Goal: Task Accomplishment & Management: Complete application form

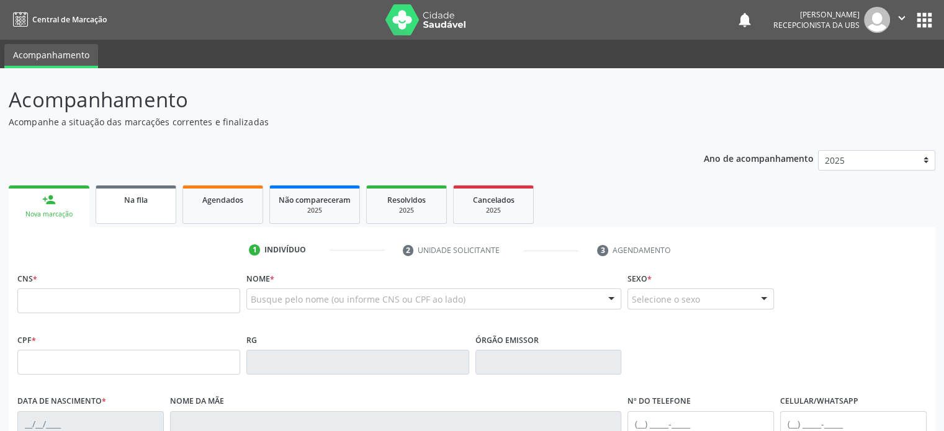
click at [129, 211] on link "Na fila" at bounding box center [136, 205] width 81 height 38
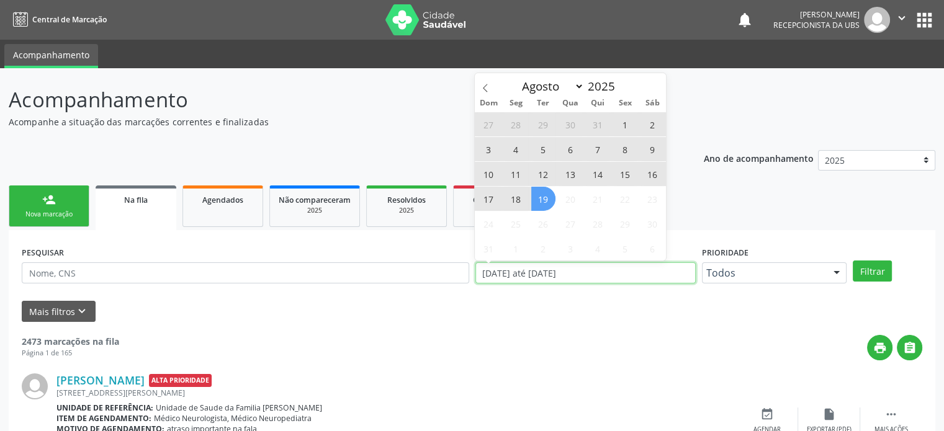
click at [535, 275] on input "[DATE] até [DATE]" at bounding box center [586, 273] width 220 height 21
click at [538, 201] on span "19" at bounding box center [543, 199] width 24 height 24
type input "[DATE]"
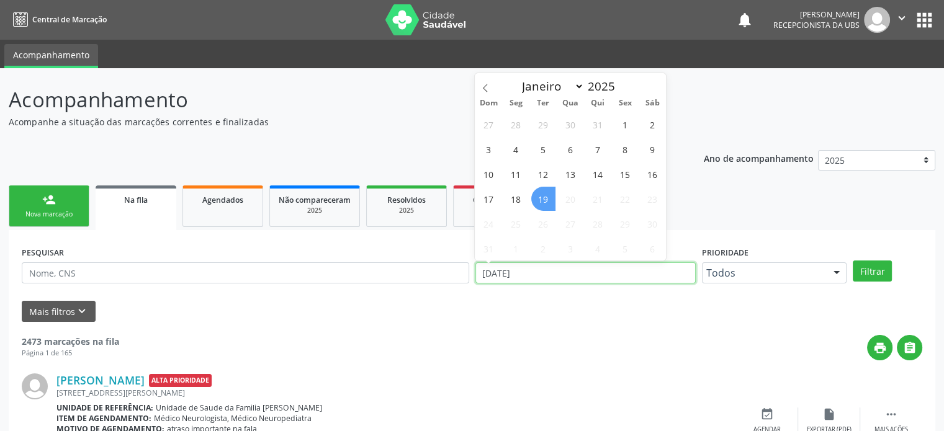
click at [541, 275] on input "[DATE]" at bounding box center [586, 273] width 220 height 21
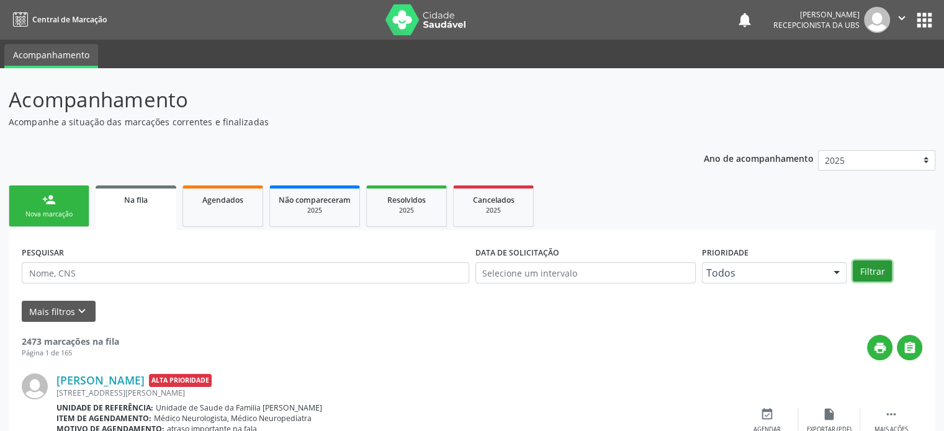
click at [878, 268] on button "Filtrar" at bounding box center [872, 271] width 39 height 21
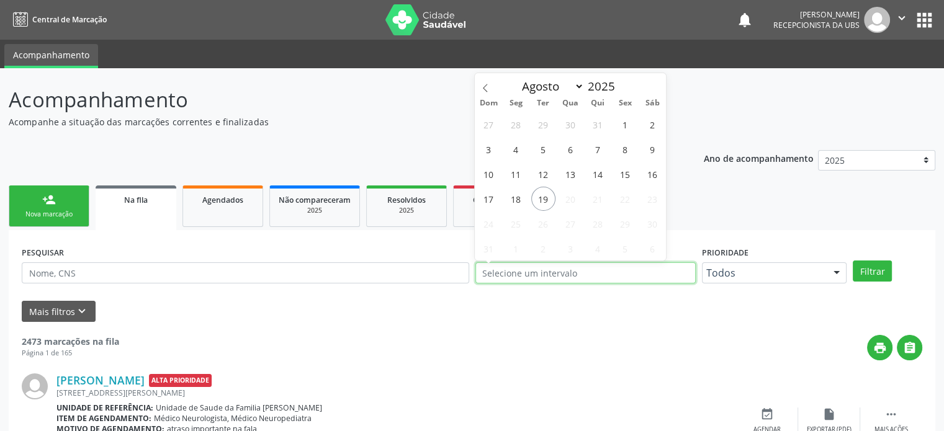
click at [538, 275] on input "text" at bounding box center [586, 273] width 220 height 21
click at [515, 203] on span "18" at bounding box center [516, 199] width 24 height 24
type input "[DATE]"
click at [543, 203] on span "19" at bounding box center [543, 199] width 24 height 24
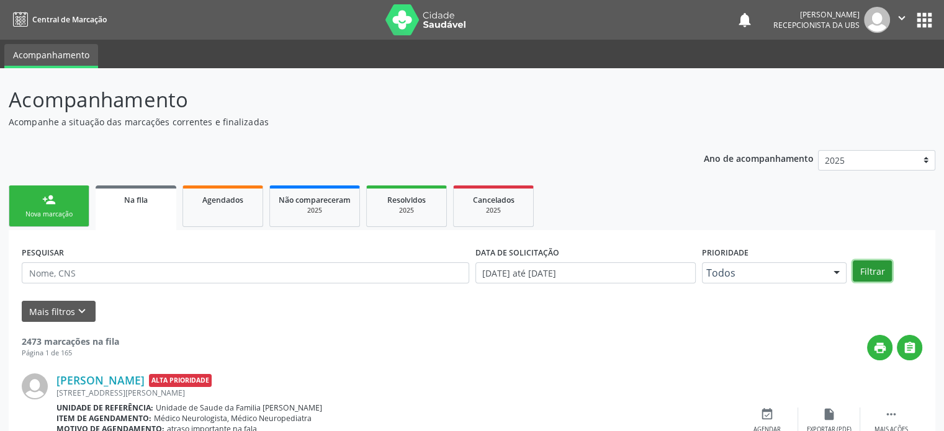
click at [870, 265] on button "Filtrar" at bounding box center [872, 271] width 39 height 21
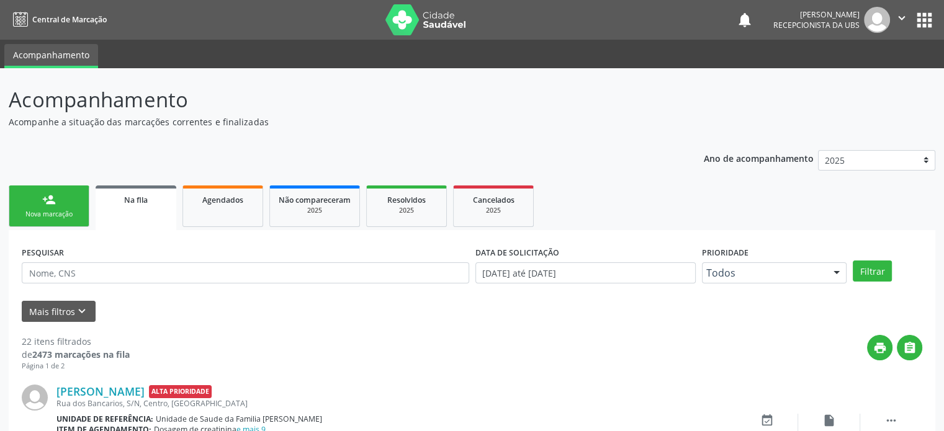
scroll to position [377, 0]
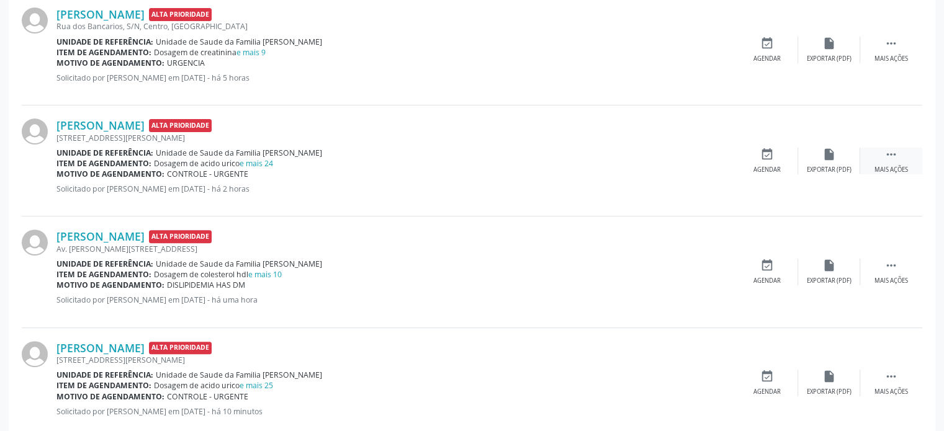
click at [885, 151] on icon "" at bounding box center [892, 155] width 14 height 14
click at [829, 155] on icon "edit" at bounding box center [830, 155] width 14 height 14
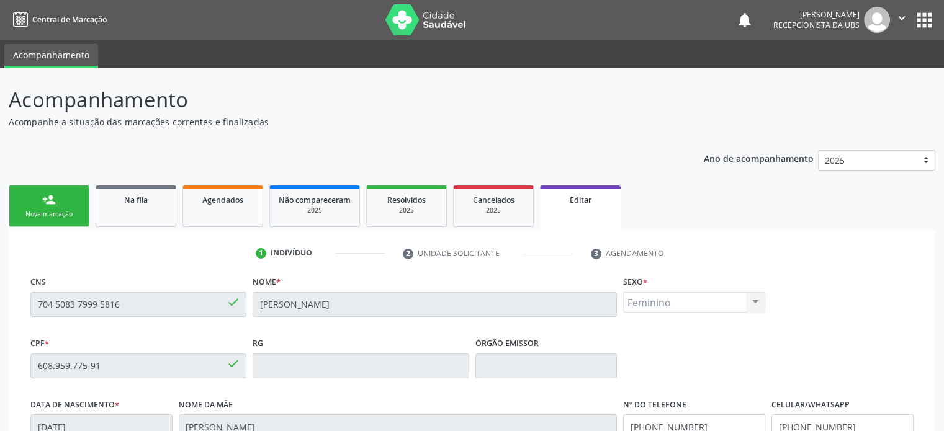
scroll to position [257, 0]
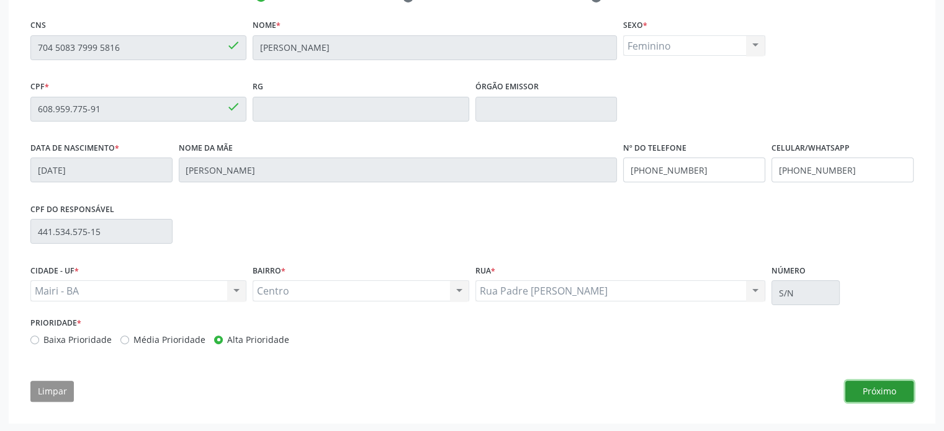
click at [869, 387] on button "Próximo" at bounding box center [880, 391] width 68 height 21
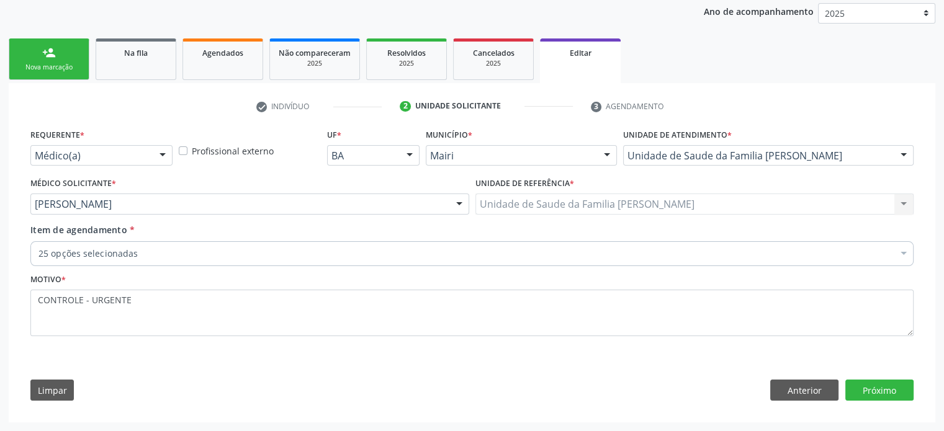
scroll to position [146, 0]
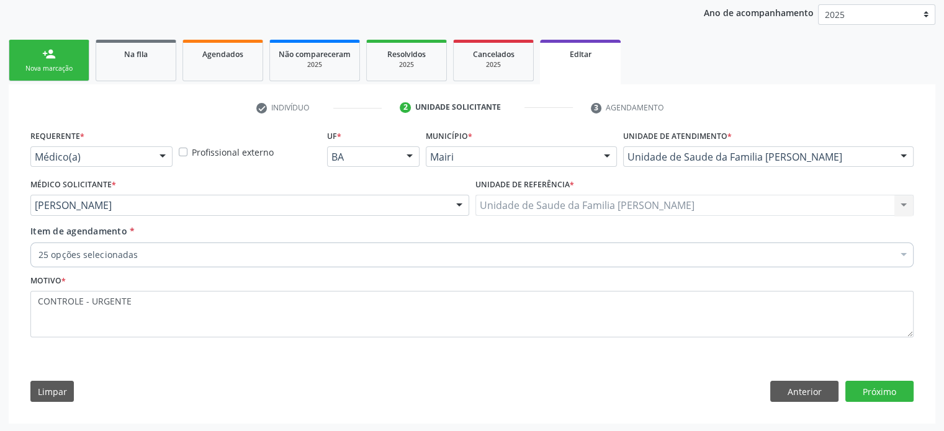
click at [896, 253] on div at bounding box center [904, 256] width 19 height 21
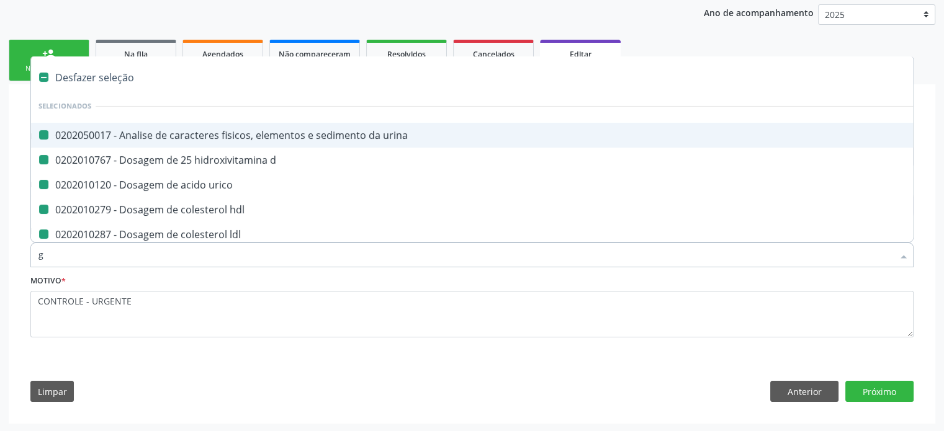
type input "ga"
checkbox urina "false"
checkbox d "false"
checkbox urico "false"
checkbox hdl "false"
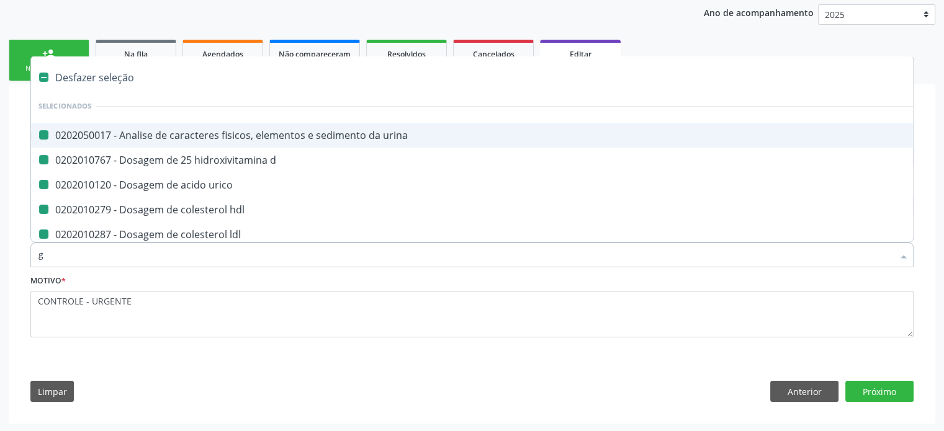
checkbox ldl "false"
checkbox total "false"
checkbox creatinina "false"
checkbox estrona "false"
checkbox ferritina "false"
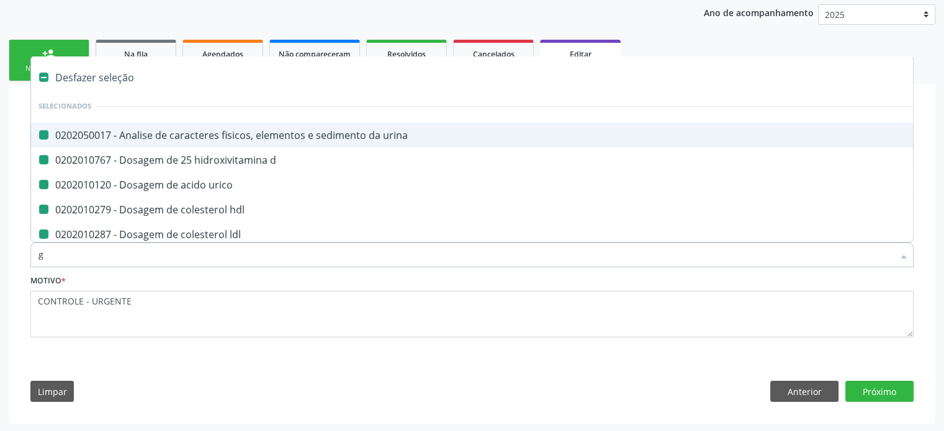
checkbox glicosilada "false"
checkbox \(fsh\) "false"
checkbox \(lh\) "false"
checkbox \(tsh\) "false"
checkbox progesterona "false"
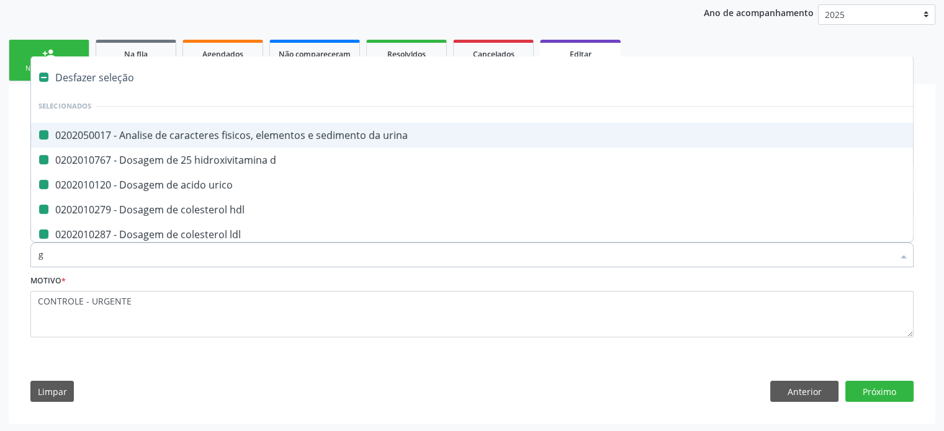
checkbox prolactina "false"
checkbox \(t4\) "false"
checkbox \(tgo\) "false"
checkbox \(tgp\) "false"
checkbox triglicerideos "false"
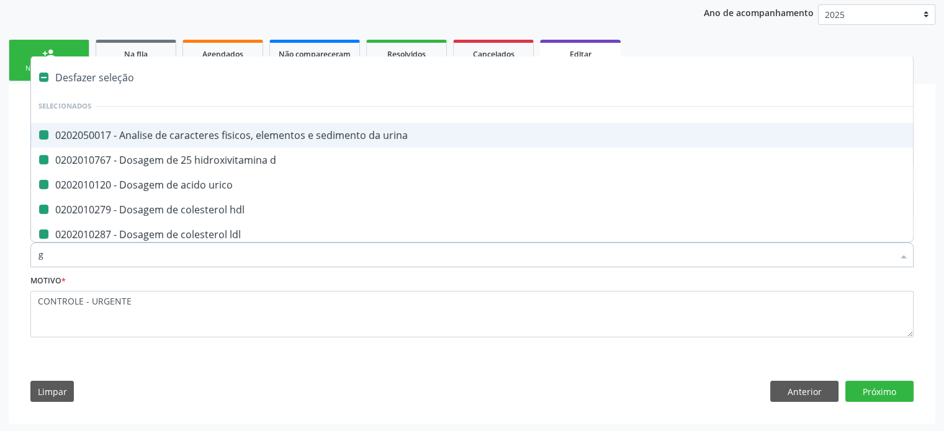
checkbox \(t3\) "false"
checkbox ureia "false"
checkbox b12 "false"
checkbox capilar "false"
checkbox parasitas "false"
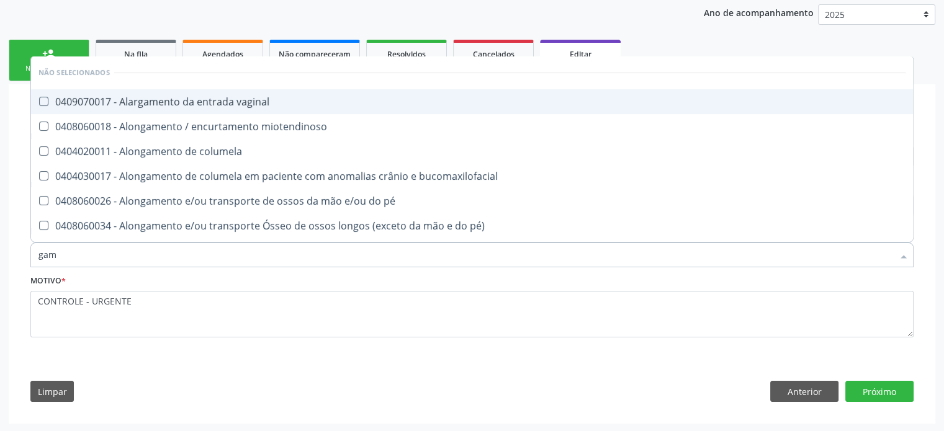
type input "gama"
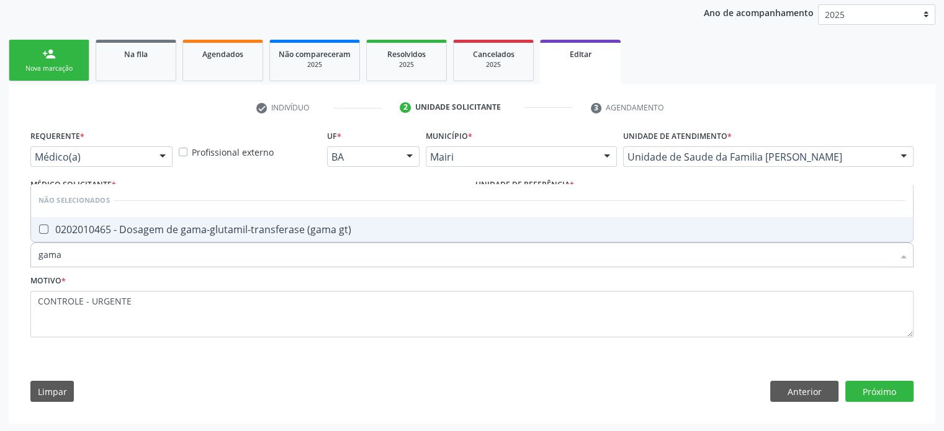
click at [144, 228] on div "0202010465 - Dosagem de gama-glutamil-transferase (gama gt)" at bounding box center [471, 230] width 867 height 10
checkbox gt\) "true"
click at [176, 278] on div "Motivo * CONTROLE - URGENTE" at bounding box center [471, 305] width 883 height 66
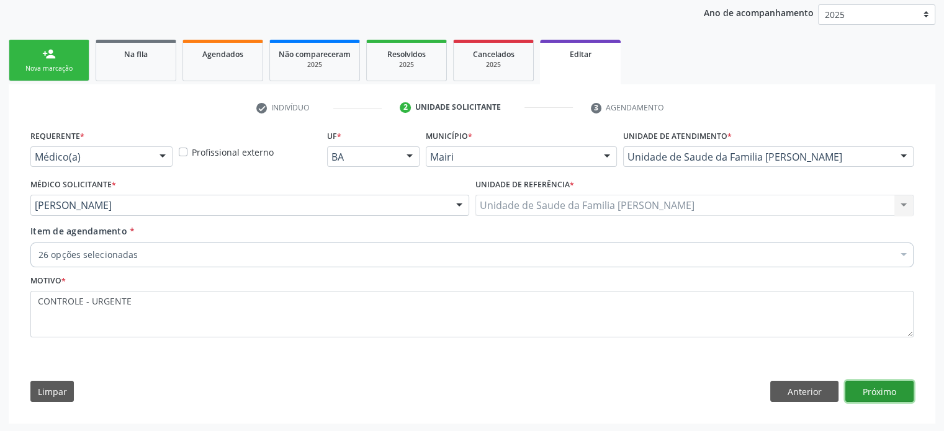
click at [906, 390] on button "Próximo" at bounding box center [880, 391] width 68 height 21
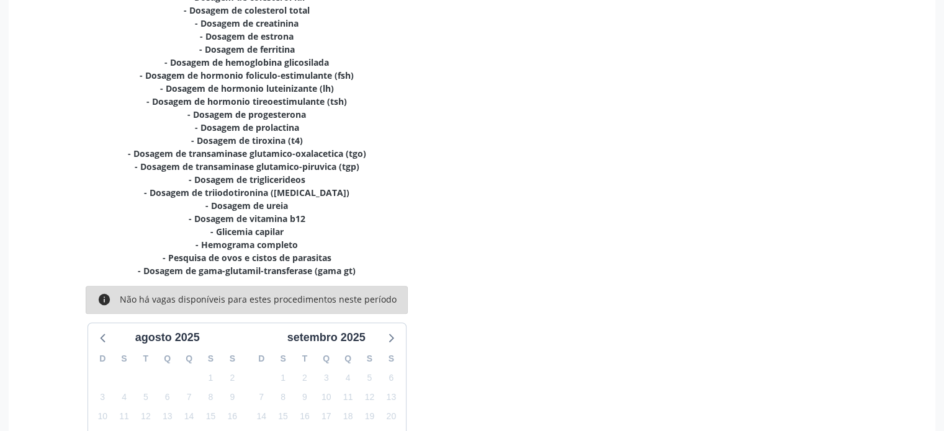
scroll to position [486, 0]
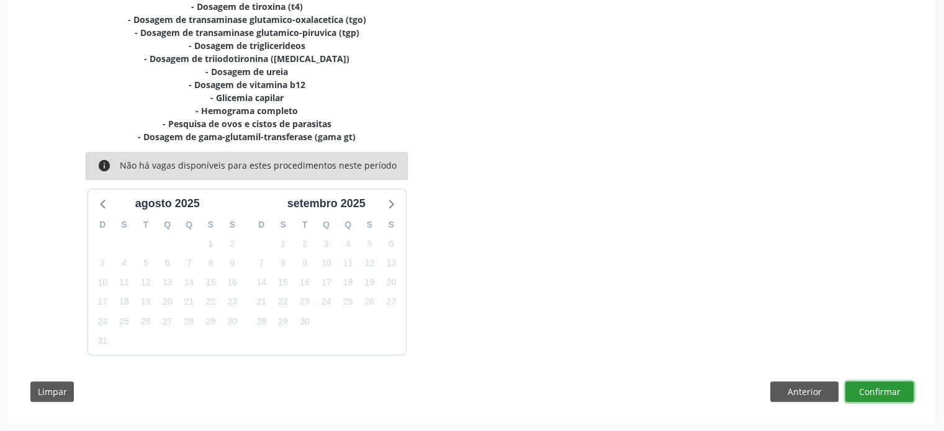
click at [882, 387] on button "Confirmar" at bounding box center [880, 392] width 68 height 21
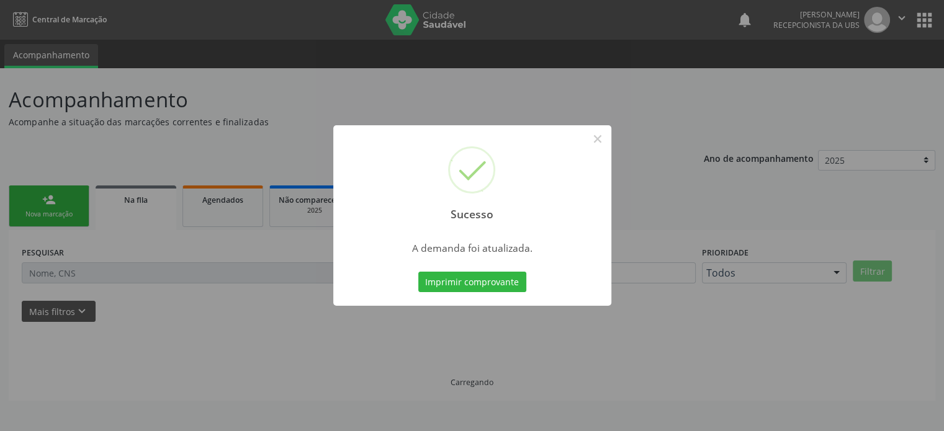
scroll to position [0, 0]
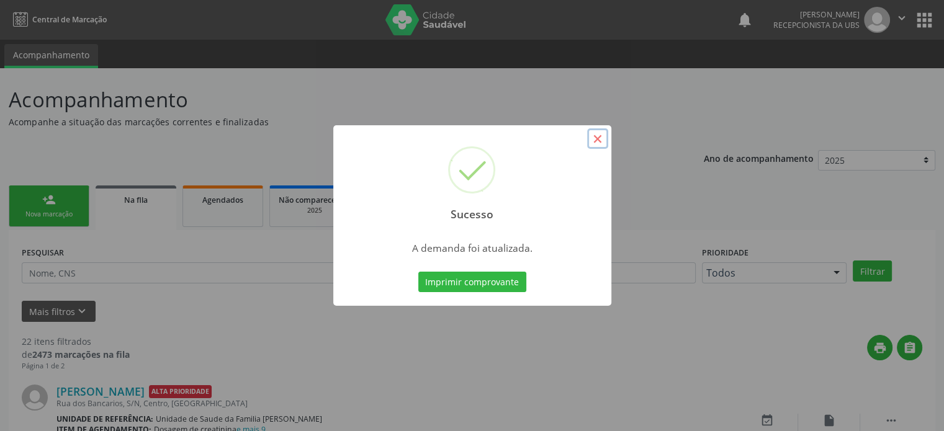
click at [600, 137] on button "×" at bounding box center [597, 139] width 21 height 21
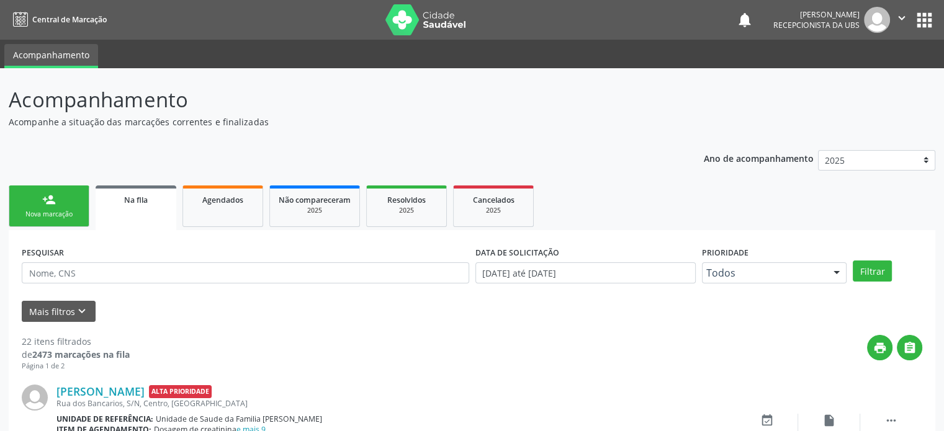
click at [900, 19] on icon "" at bounding box center [902, 18] width 14 height 14
click at [842, 79] on link "Sair" at bounding box center [871, 75] width 86 height 17
